Goal: Task Accomplishment & Management: Complete application form

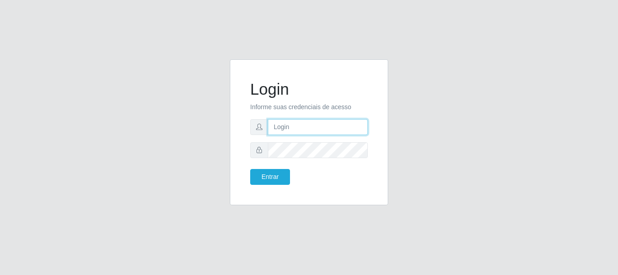
click at [288, 122] on input "text" at bounding box center [318, 127] width 100 height 16
type input "Ubiratan@confglacer"
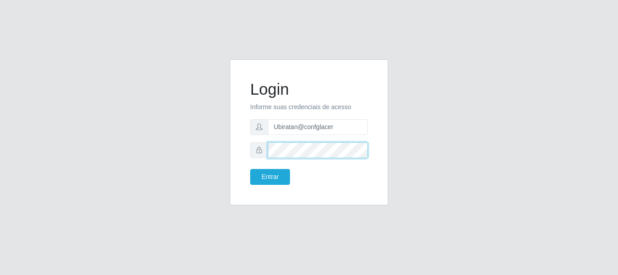
click at [250, 169] on button "Entrar" at bounding box center [270, 177] width 40 height 16
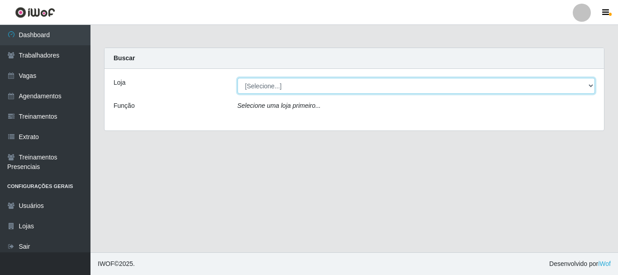
click at [592, 86] on select "[Selecione...] Glace Real Confeitaria" at bounding box center [417, 86] width 358 height 16
select select "445"
click at [238, 78] on select "[Selecione...] Glace Real Confeitaria" at bounding box center [417, 86] width 358 height 16
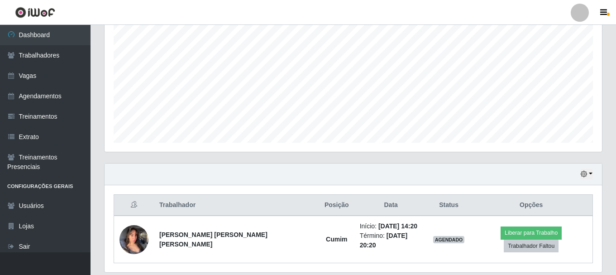
scroll to position [205, 0]
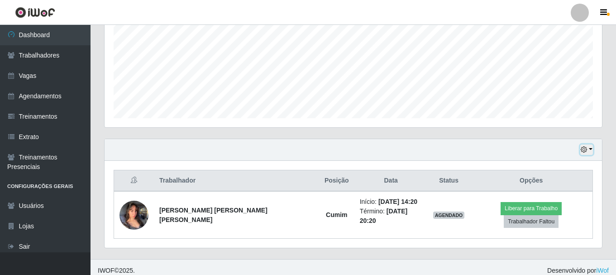
click at [590, 148] on button "button" at bounding box center [586, 149] width 13 height 10
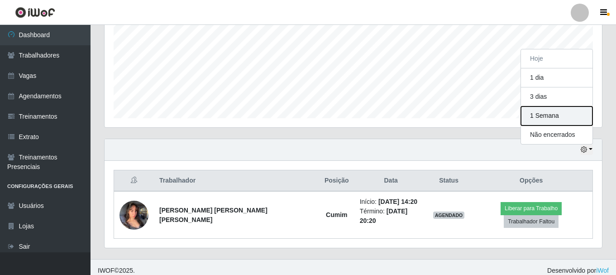
click at [565, 114] on button "1 Semana" at bounding box center [557, 115] width 72 height 19
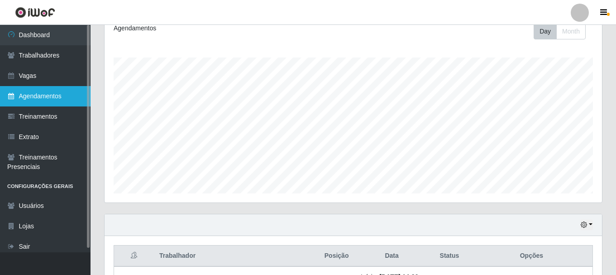
scroll to position [0, 0]
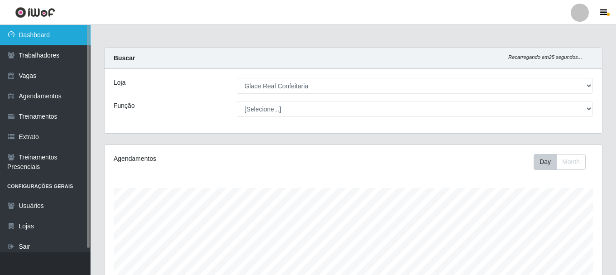
click at [45, 41] on link "Dashboard" at bounding box center [45, 35] width 91 height 20
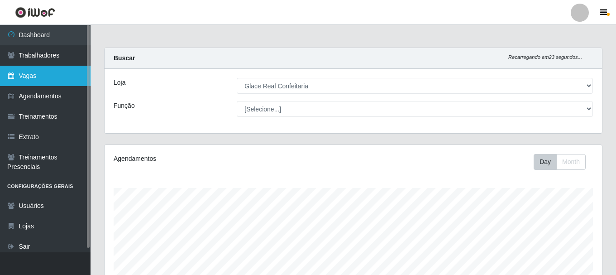
click at [38, 73] on link "Vagas" at bounding box center [45, 76] width 91 height 20
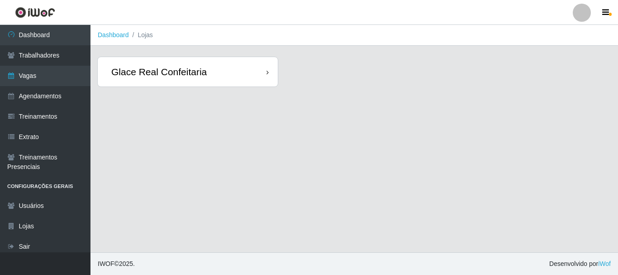
click at [197, 68] on div "Glace Real Confeitaria" at bounding box center [158, 71] width 95 height 11
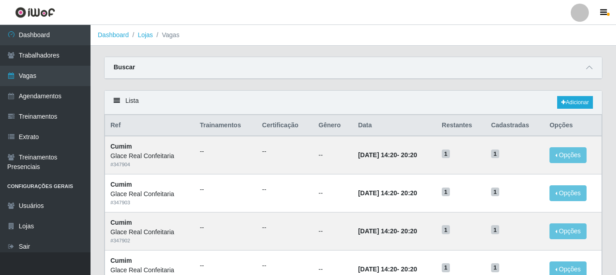
click at [376, 6] on header "Perfil Alterar Senha Sair" at bounding box center [308, 12] width 616 height 25
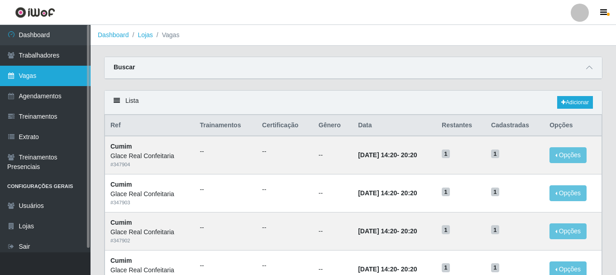
click at [48, 81] on link "Vagas" at bounding box center [45, 76] width 91 height 20
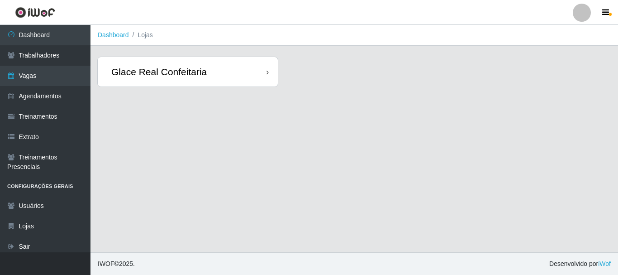
click at [200, 71] on div "Glace Real Confeitaria" at bounding box center [158, 71] width 95 height 11
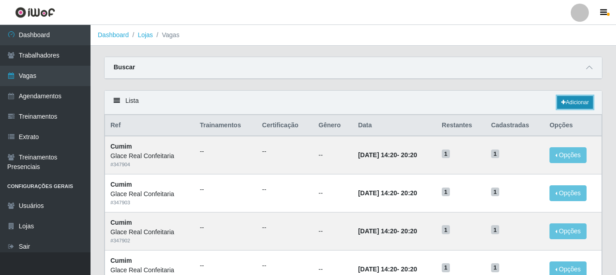
click at [571, 104] on link "Adicionar" at bounding box center [575, 102] width 36 height 13
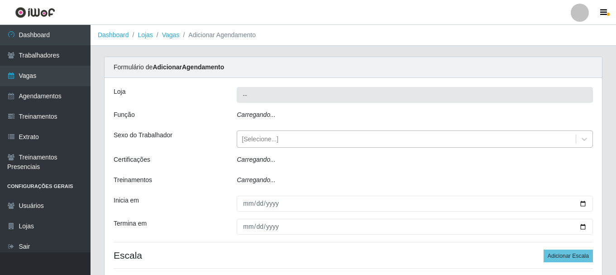
type input "Glace Real Confeitaria"
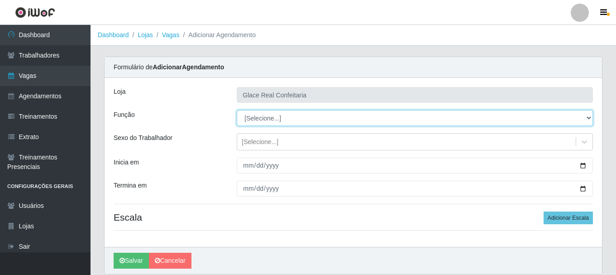
click at [281, 118] on select "[Selecione...] ASG ASG + ASG ++ Auxiliar de Cozinha Auxiliar de Cozinha + Auxil…" at bounding box center [415, 118] width 356 height 16
select select "16"
click at [237, 110] on select "[Selecione...] ASG ASG + ASG ++ Auxiliar de Cozinha Auxiliar de Cozinha + Auxil…" at bounding box center [415, 118] width 356 height 16
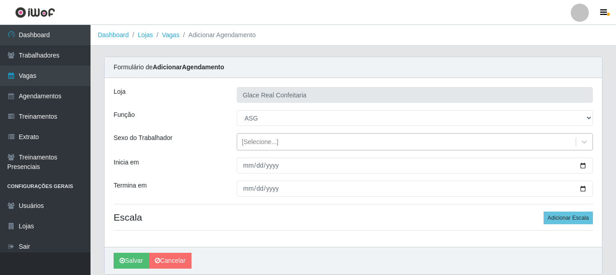
click at [255, 142] on div "[Selecione...]" at bounding box center [260, 142] width 37 height 10
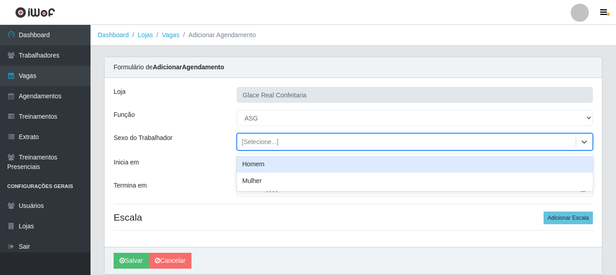
click at [269, 139] on div "[Selecione...]" at bounding box center [260, 142] width 37 height 10
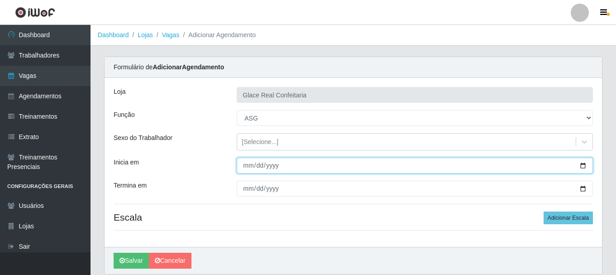
click at [579, 166] on input "Inicia em" at bounding box center [415, 165] width 356 height 16
type input "[DATE]"
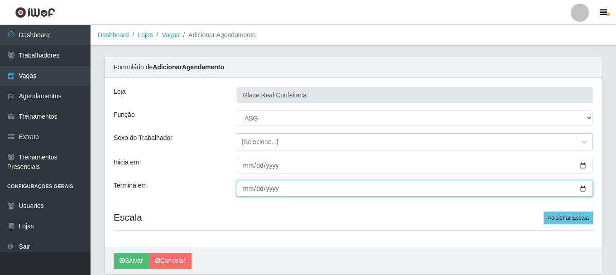
click at [583, 189] on input "Termina em" at bounding box center [415, 189] width 356 height 16
type input "[DATE]"
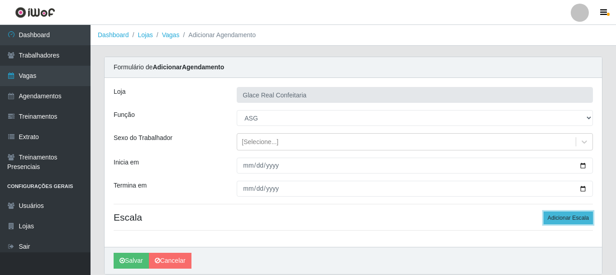
click at [562, 220] on button "Adicionar Escala" at bounding box center [568, 217] width 49 height 13
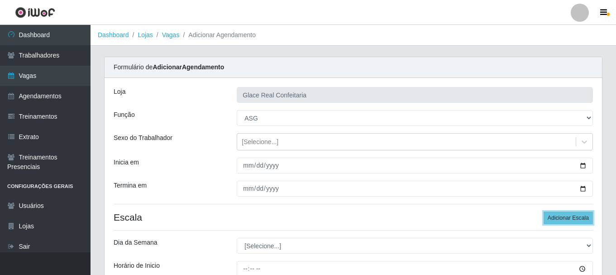
scroll to position [91, 0]
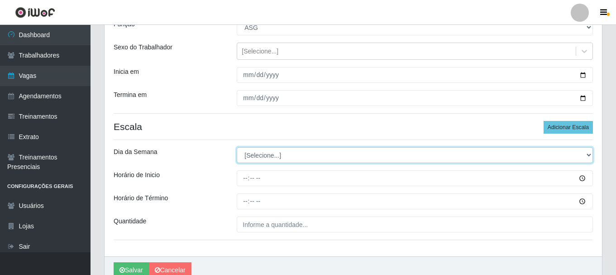
click at [282, 155] on select "[Selecione...] Segunda Terça Quarta Quinta Sexta Sábado Domingo" at bounding box center [415, 155] width 356 height 16
select select "1"
click at [237, 147] on select "[Selecione...] Segunda Terça Quarta Quinta Sexta Sábado Domingo" at bounding box center [415, 155] width 356 height 16
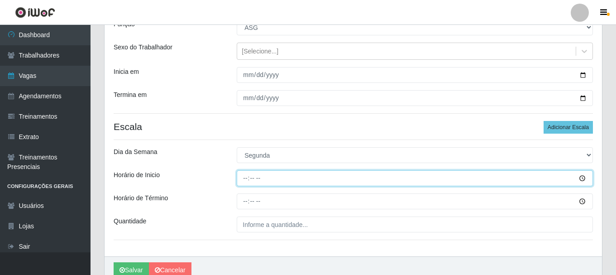
click at [247, 178] on input "Horário de Inicio" at bounding box center [415, 178] width 356 height 16
type input "11:30"
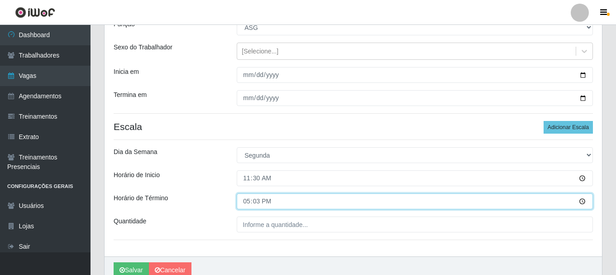
type input "17:30"
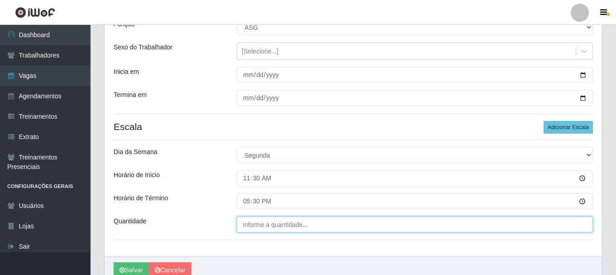
click at [289, 222] on input "Quantidade" at bounding box center [415, 224] width 356 height 16
type input "01_"
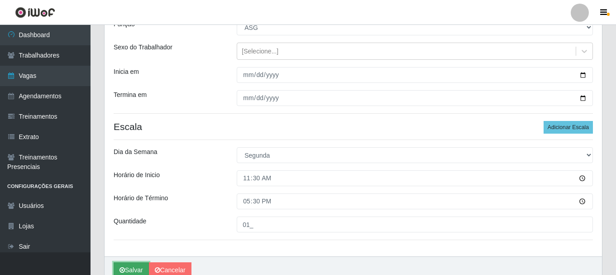
click at [134, 264] on button "Salvar" at bounding box center [131, 270] width 35 height 16
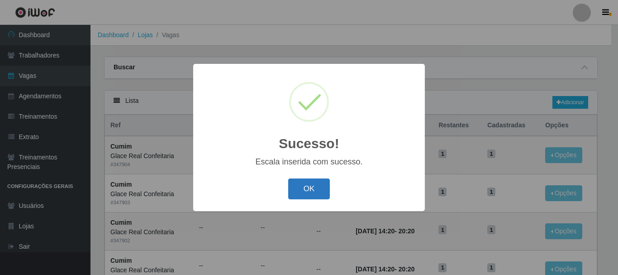
click at [304, 194] on button "OK" at bounding box center [309, 188] width 42 height 21
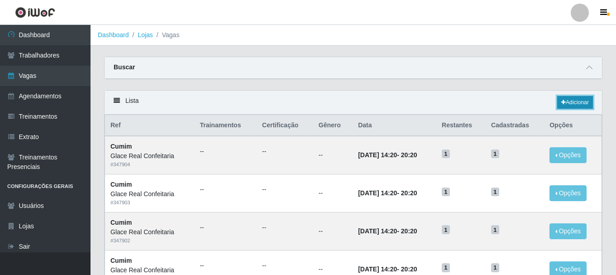
click at [578, 105] on link "Adicionar" at bounding box center [575, 102] width 36 height 13
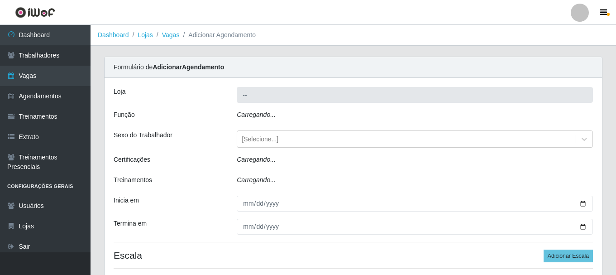
type input "Glace Real Confeitaria"
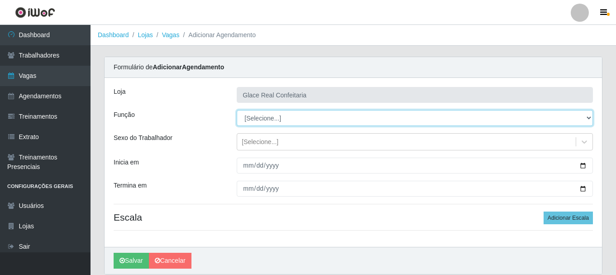
click at [273, 116] on select "[Selecione...] ASG ASG + ASG ++ Auxiliar de Cozinha Auxiliar de Cozinha + Auxil…" at bounding box center [415, 118] width 356 height 16
select select "16"
click at [237, 110] on select "[Selecione...] ASG ASG + ASG ++ Auxiliar de Cozinha Auxiliar de Cozinha + Auxil…" at bounding box center [415, 118] width 356 height 16
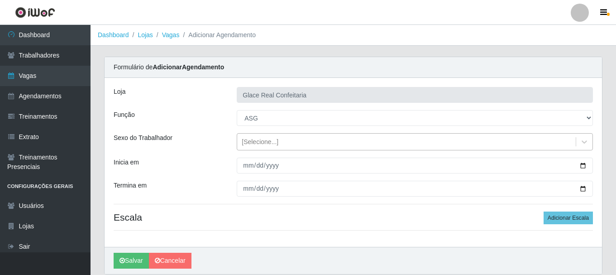
click at [258, 142] on div "[Selecione...]" at bounding box center [260, 142] width 37 height 10
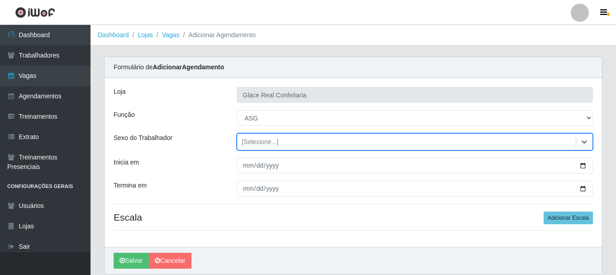
click at [275, 134] on div "[Selecione...]" at bounding box center [406, 141] width 339 height 15
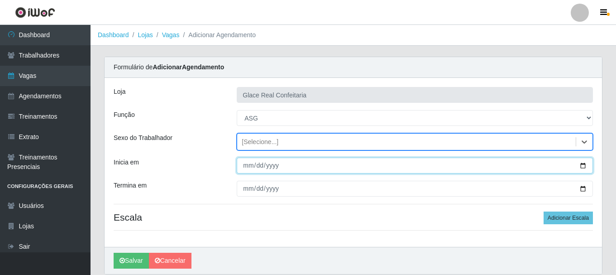
click at [582, 165] on input "Inicia em" at bounding box center [415, 165] width 356 height 16
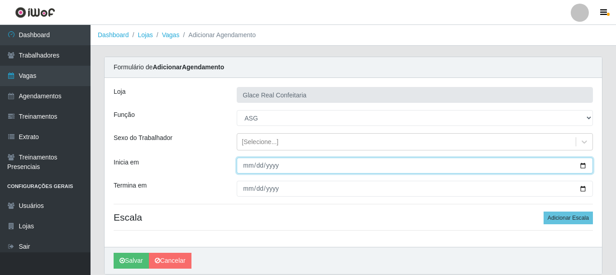
type input "[DATE]"
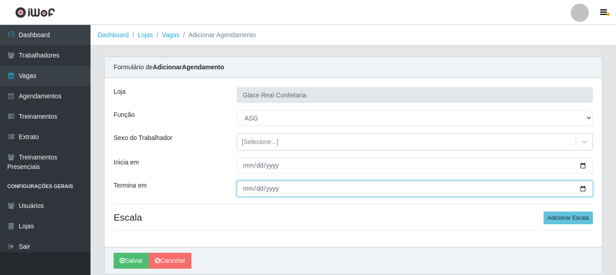
click at [585, 188] on input "Termina em" at bounding box center [415, 189] width 356 height 16
type input "[DATE]"
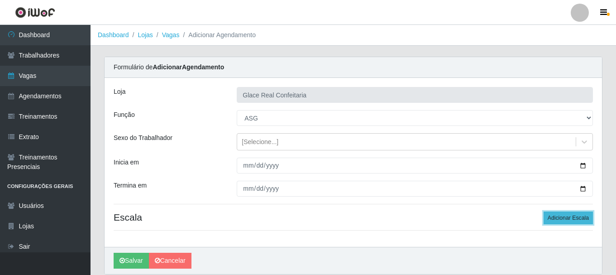
click at [563, 219] on button "Adicionar Escala" at bounding box center [568, 217] width 49 height 13
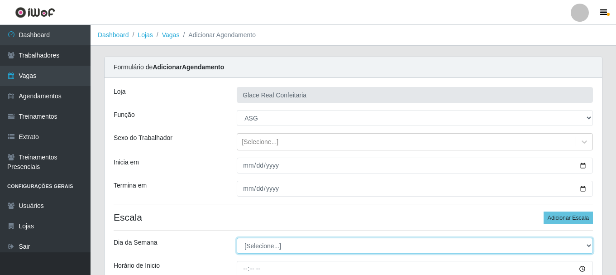
click at [256, 243] on select "[Selecione...] Segunda Terça Quarta Quinta Sexta Sábado Domingo" at bounding box center [415, 246] width 356 height 16
select select "5"
click at [237, 238] on select "[Selecione...] Segunda Terça Quarta Quinta Sexta Sábado Domingo" at bounding box center [415, 246] width 356 height 16
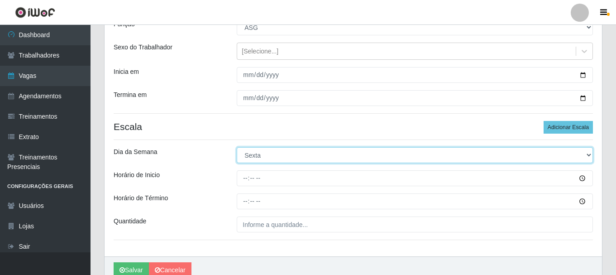
scroll to position [133, 0]
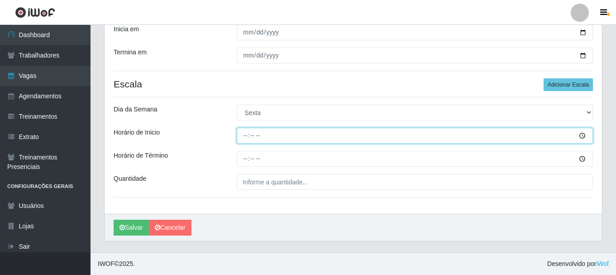
click at [248, 139] on input "Horário de Inicio" at bounding box center [415, 136] width 356 height 16
type input "11:30"
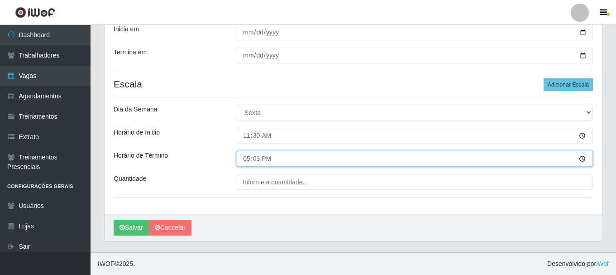
type input "17:30"
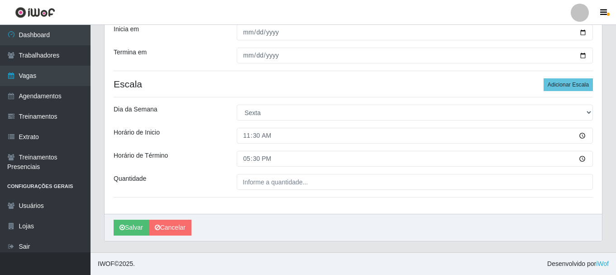
click at [267, 173] on div "[PERSON_NAME] Real Confeitaria Função [Selecione...] ASG ASG + ASG ++ Auxiliar …" at bounding box center [353, 79] width 497 height 269
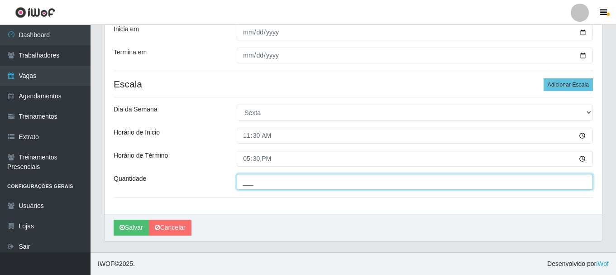
click at [267, 178] on input "___" at bounding box center [415, 182] width 356 height 16
type input "01_"
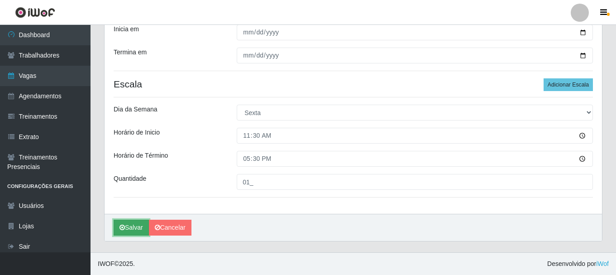
click at [126, 229] on button "Salvar" at bounding box center [131, 228] width 35 height 16
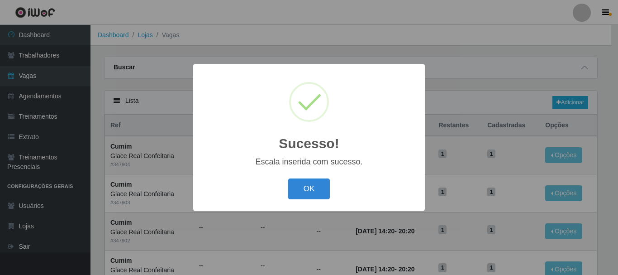
click at [325, 178] on div "OK Cancel" at bounding box center [309, 189] width 214 height 26
click at [323, 188] on button "OK" at bounding box center [309, 188] width 42 height 21
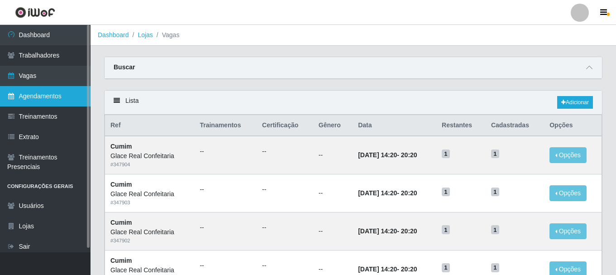
click at [43, 100] on link "Agendamentos" at bounding box center [45, 96] width 91 height 20
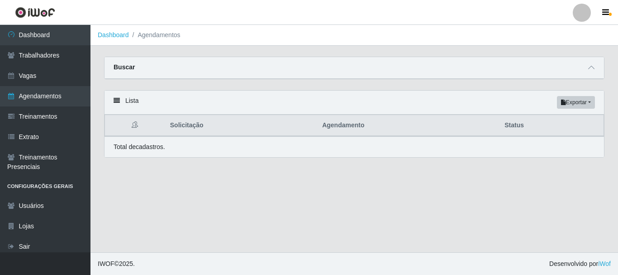
click at [287, 70] on div "Buscar" at bounding box center [355, 68] width 500 height 22
click at [587, 71] on span at bounding box center [591, 67] width 11 height 10
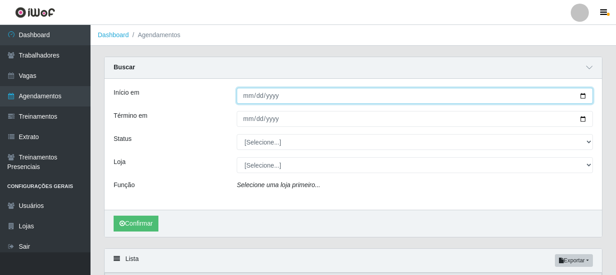
click at [256, 96] on input "Início em" at bounding box center [415, 96] width 356 height 16
click at [247, 95] on input "Início em" at bounding box center [415, 96] width 356 height 16
click at [241, 99] on input "Início em" at bounding box center [415, 96] width 356 height 16
click at [247, 96] on input "Início em" at bounding box center [415, 96] width 356 height 16
type input "[DATE]"
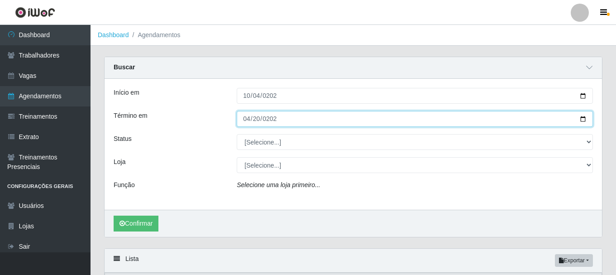
type input "[DATE]"
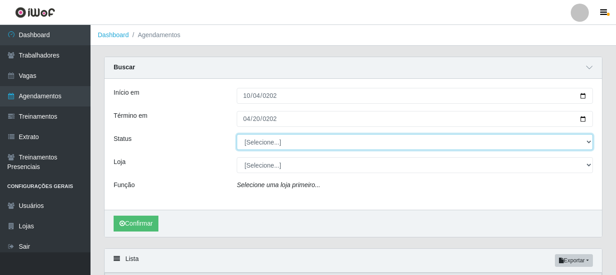
click at [273, 143] on select "[Selecione...] AGENDADO AGUARDANDO LIBERAR EM ANDAMENTO EM REVISÃO FINALIZADO C…" at bounding box center [415, 142] width 356 height 16
select select "AGENDADO"
click at [237, 134] on select "[Selecione...] AGENDADO AGUARDANDO LIBERAR EM ANDAMENTO EM REVISÃO FINALIZADO C…" at bounding box center [415, 142] width 356 height 16
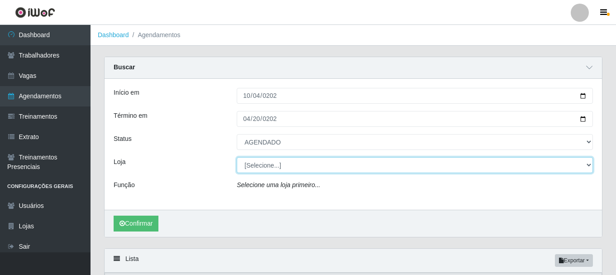
click at [267, 166] on select "[Selecione...] Glace Real Confeitaria" at bounding box center [415, 165] width 356 height 16
select select "445"
click at [237, 157] on select "[Selecione...] Glace Real Confeitaria" at bounding box center [415, 165] width 356 height 16
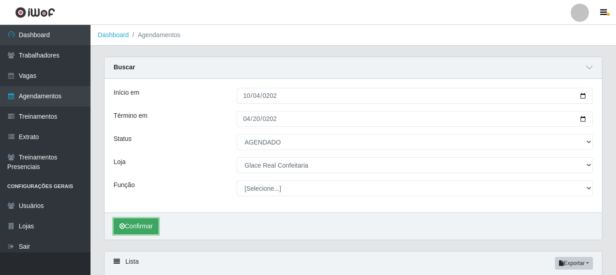
click at [152, 224] on button "Confirmar" at bounding box center [136, 226] width 45 height 16
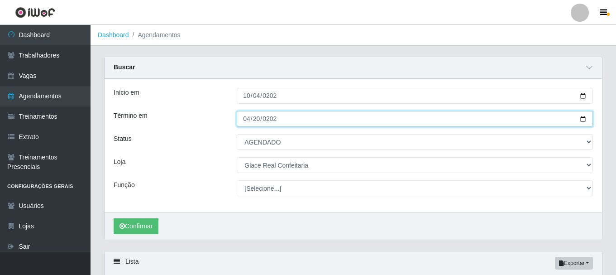
click at [255, 119] on input "[DATE]" at bounding box center [415, 119] width 356 height 16
type input "[DATE]"
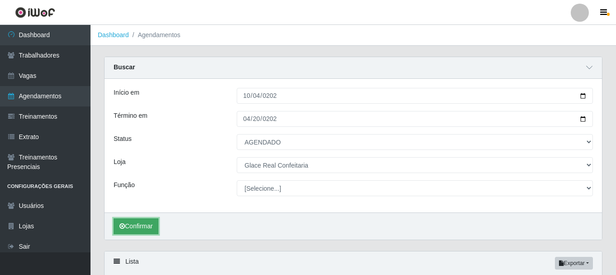
click at [140, 230] on button "Confirmar" at bounding box center [136, 226] width 45 height 16
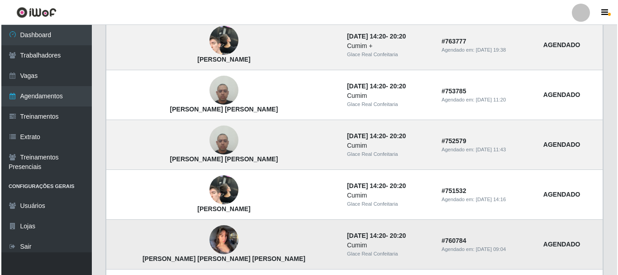
scroll to position [530, 0]
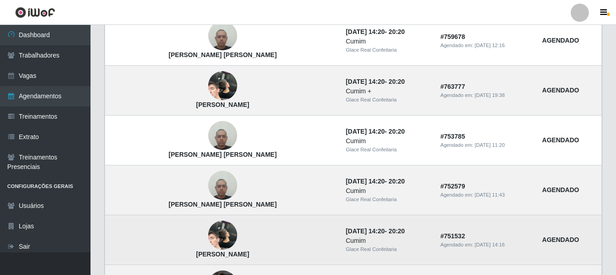
click at [208, 235] on img at bounding box center [222, 235] width 29 height 63
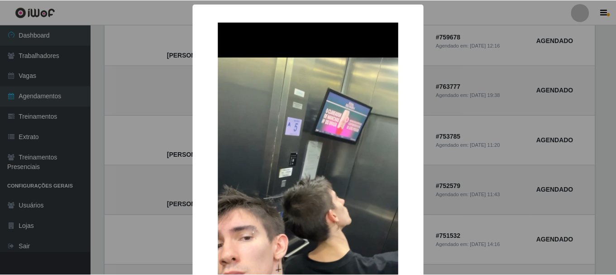
scroll to position [91, 0]
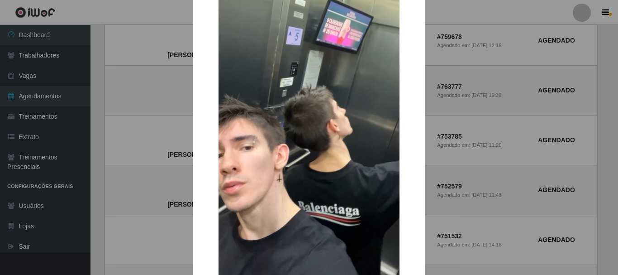
click at [461, 225] on div "× [PERSON_NAME] Bandeira OK Cancel" at bounding box center [309, 137] width 618 height 275
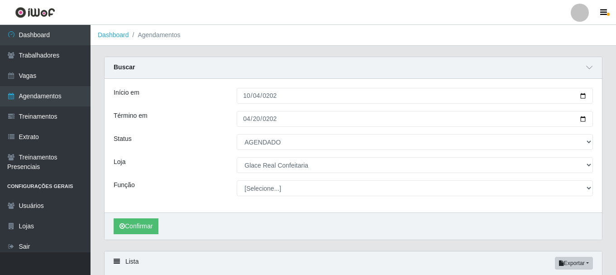
scroll to position [136, 0]
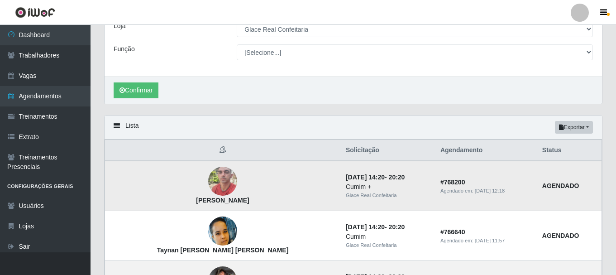
click at [208, 186] on img at bounding box center [222, 181] width 29 height 38
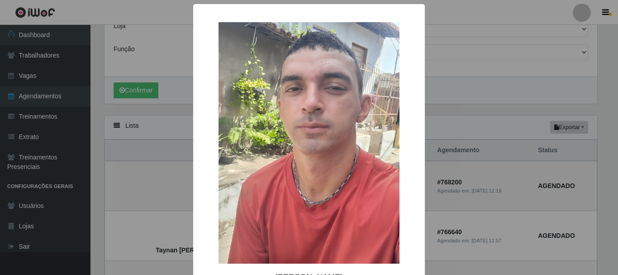
click at [495, 153] on div "× [PERSON_NAME] OK Cancel" at bounding box center [309, 137] width 618 height 275
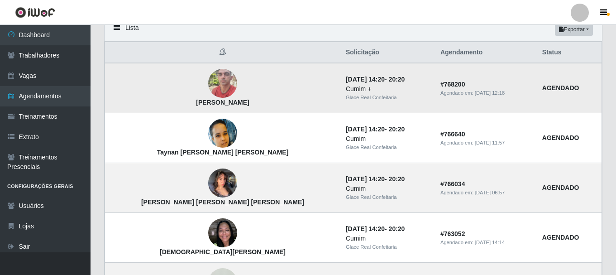
scroll to position [7, 0]
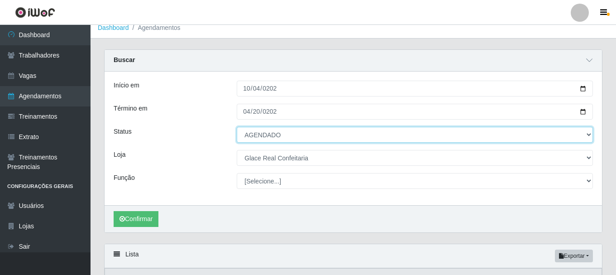
click at [280, 135] on select "[Selecione...] AGENDADO AGUARDANDO LIBERAR EM ANDAMENTO EM REVISÃO FINALIZADO C…" at bounding box center [415, 135] width 356 height 16
click at [237, 127] on select "[Selecione...] AGENDADO AGUARDANDO LIBERAR EM ANDAMENTO EM REVISÃO FINALIZADO C…" at bounding box center [415, 135] width 356 height 16
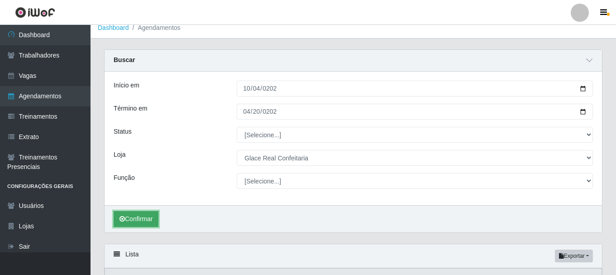
click at [153, 221] on button "Confirmar" at bounding box center [136, 219] width 45 height 16
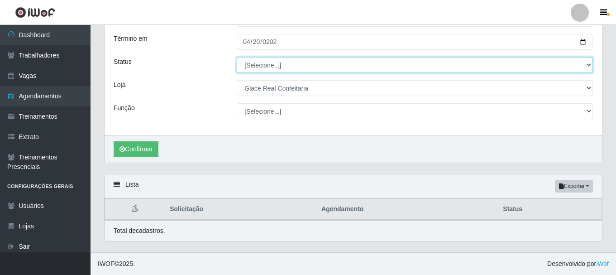
click at [267, 61] on select "[Selecione...] AGENDADO AGUARDANDO LIBERAR EM ANDAMENTO EM REVISÃO FINALIZADO C…" at bounding box center [415, 65] width 356 height 16
select select "AGENDADO"
click at [237, 57] on select "[Selecione...] AGENDADO AGUARDANDO LIBERAR EM ANDAMENTO EM REVISÃO FINALIZADO C…" at bounding box center [415, 65] width 356 height 16
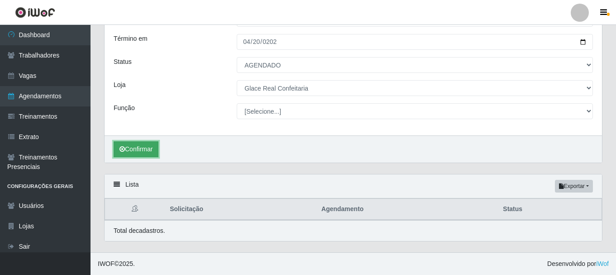
click at [143, 145] on button "Confirmar" at bounding box center [136, 149] width 45 height 16
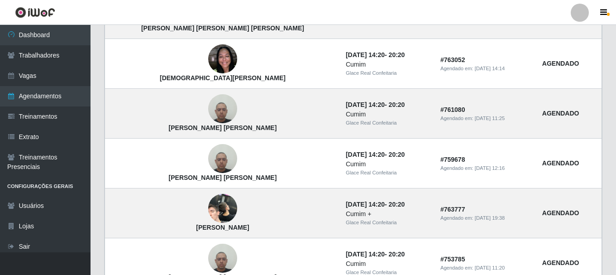
scroll to position [317, 0]
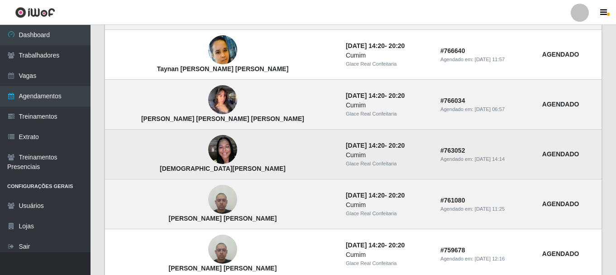
click at [208, 149] on img at bounding box center [222, 149] width 29 height 38
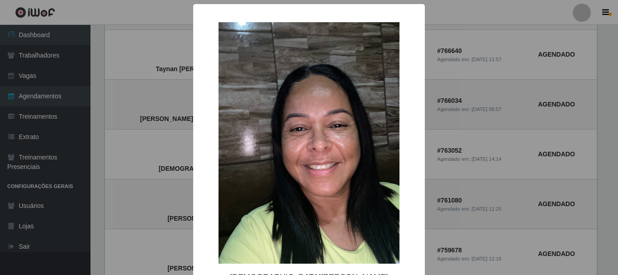
click at [476, 186] on div "× [DEMOGRAPHIC_DATA][PERSON_NAME]" at bounding box center [309, 137] width 618 height 275
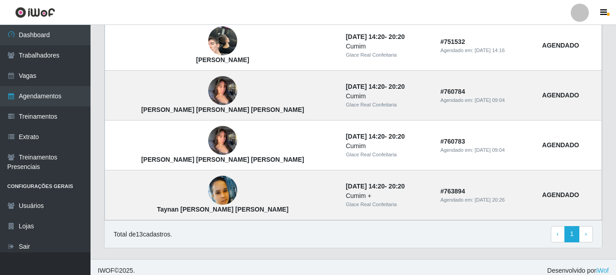
scroll to position [731, 0]
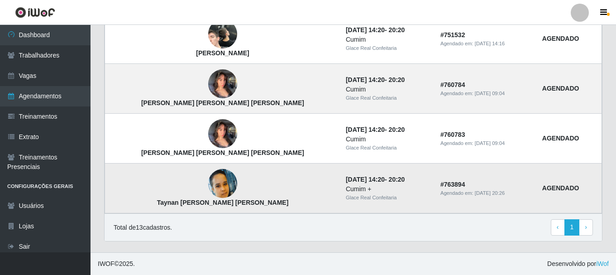
click at [208, 184] on img at bounding box center [222, 183] width 29 height 29
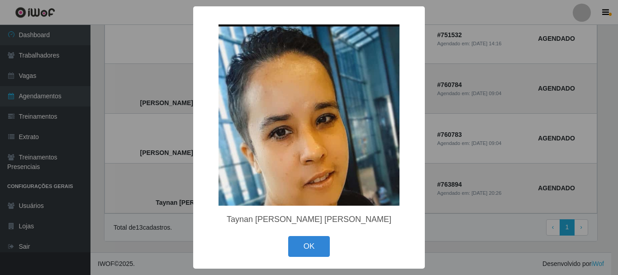
click at [493, 218] on div "× Taynan [PERSON_NAME] [PERSON_NAME] OK Cancel" at bounding box center [309, 137] width 618 height 275
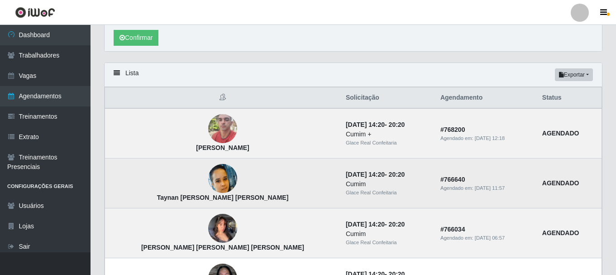
scroll to position [7, 0]
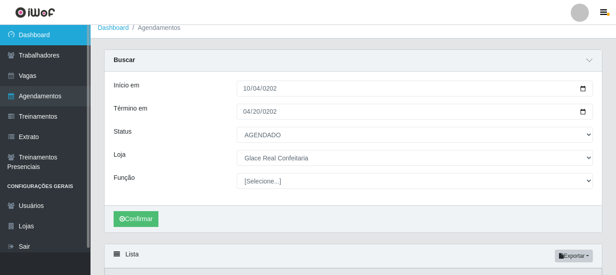
click at [56, 38] on link "Dashboard" at bounding box center [45, 35] width 91 height 20
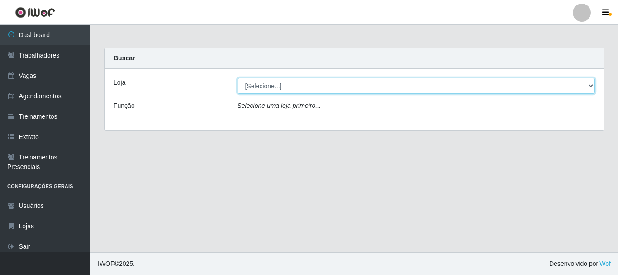
click at [305, 86] on select "[Selecione...] Glace Real Confeitaria" at bounding box center [417, 86] width 358 height 16
select select "445"
click at [238, 78] on select "[Selecione...] Glace Real Confeitaria" at bounding box center [417, 86] width 358 height 16
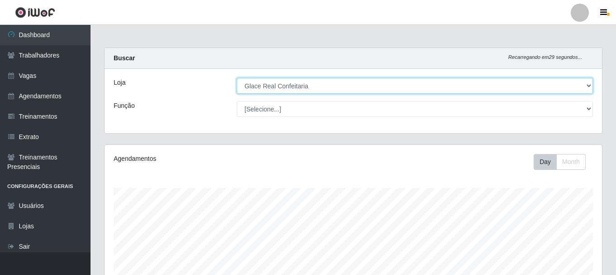
scroll to position [205, 0]
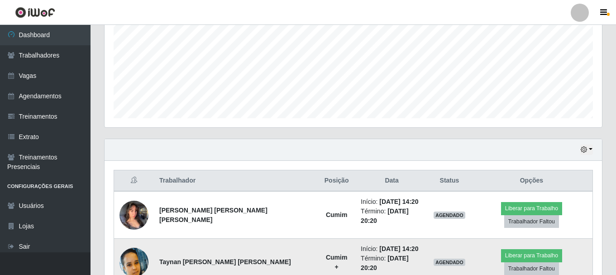
click at [460, 243] on td "AGENDADO" at bounding box center [449, 262] width 43 height 47
